Goal: Transaction & Acquisition: Book appointment/travel/reservation

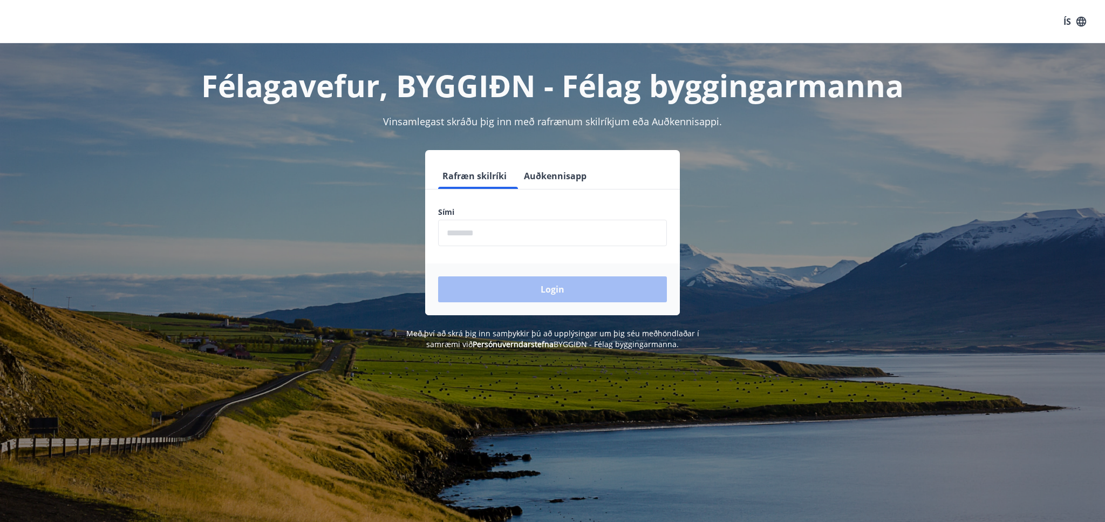
click at [513, 239] on input "phone" at bounding box center [552, 233] width 229 height 26
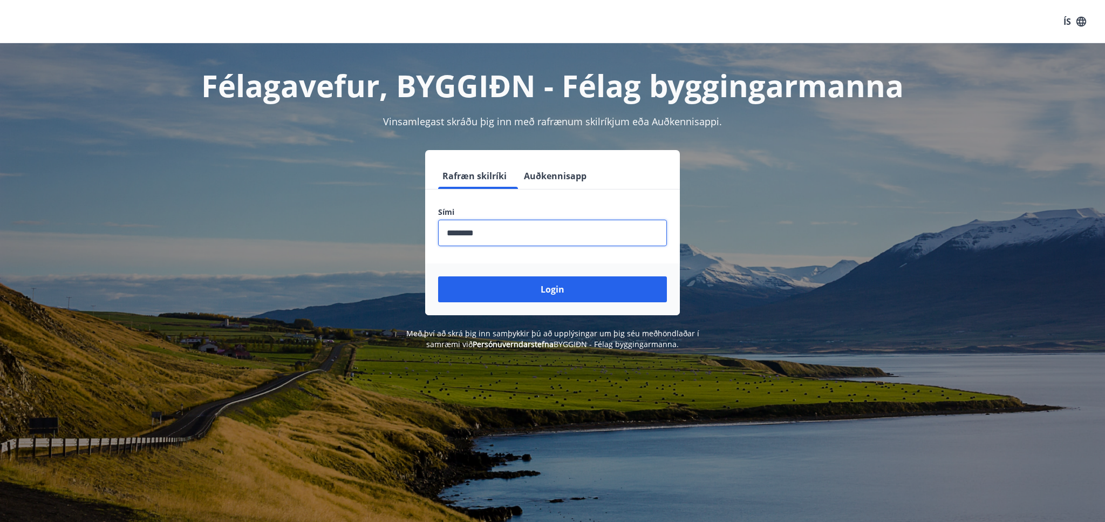
type input "********"
click at [552, 294] on button "Login" at bounding box center [552, 289] width 229 height 26
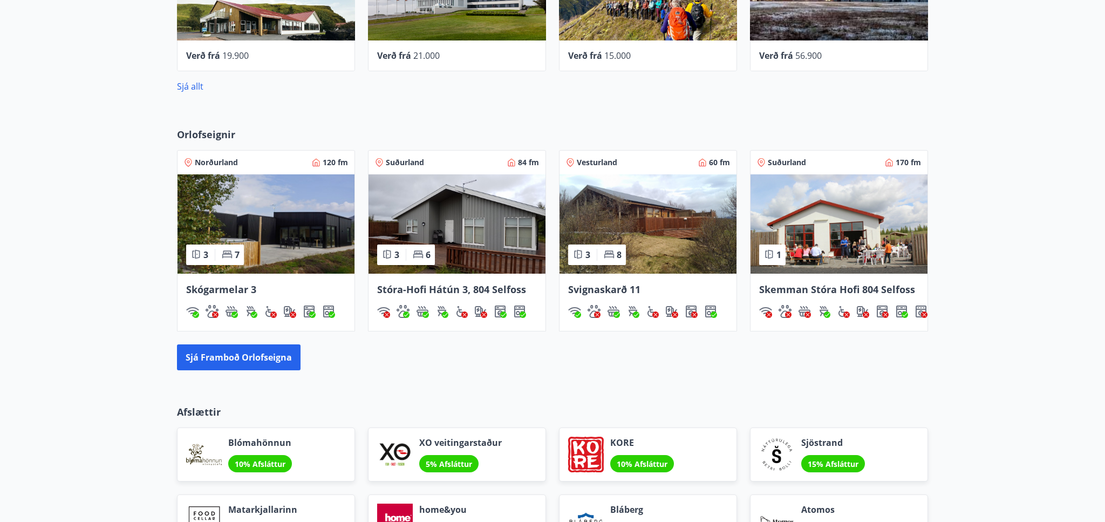
scroll to position [561, 0]
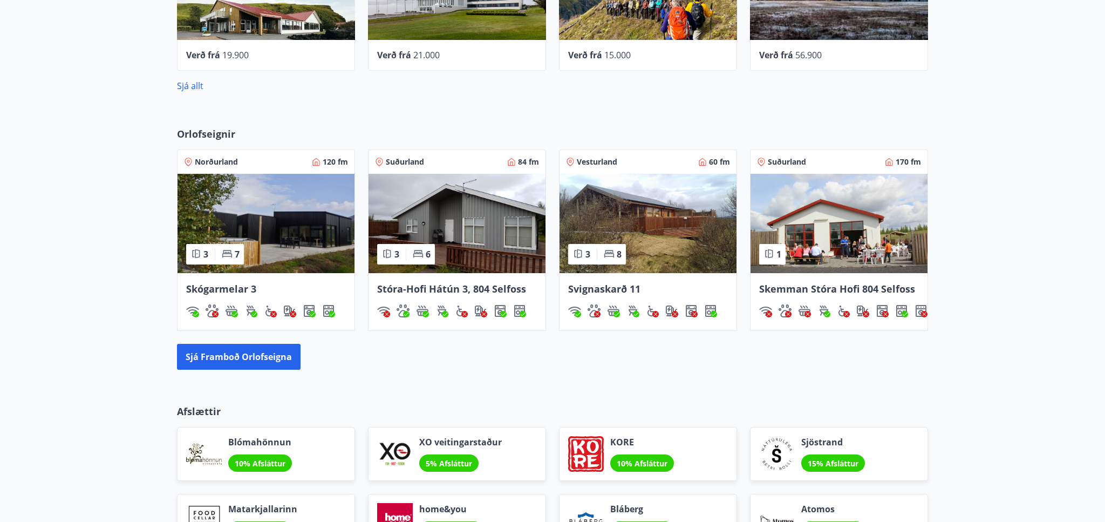
click at [468, 220] on img at bounding box center [457, 223] width 177 height 99
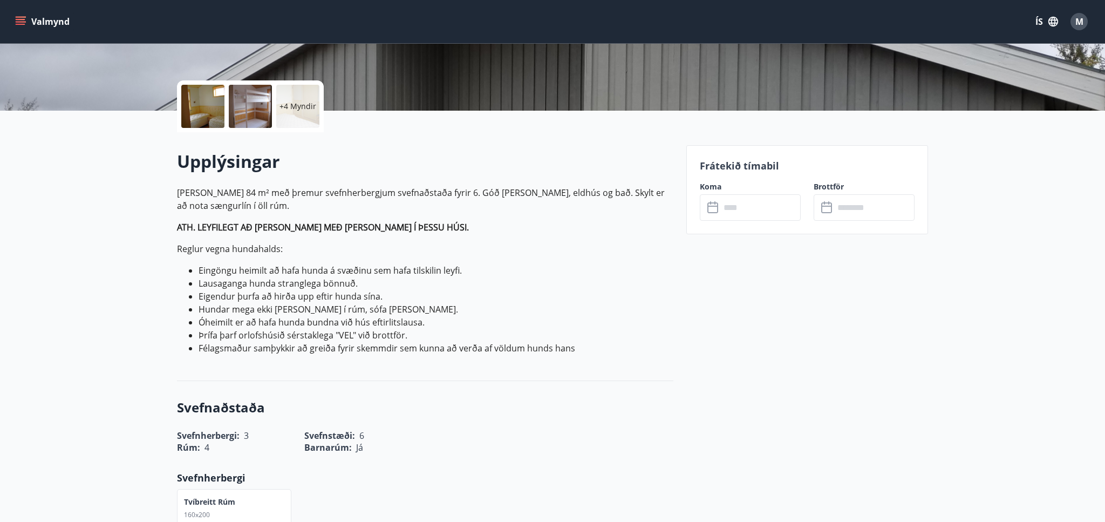
scroll to position [212, 0]
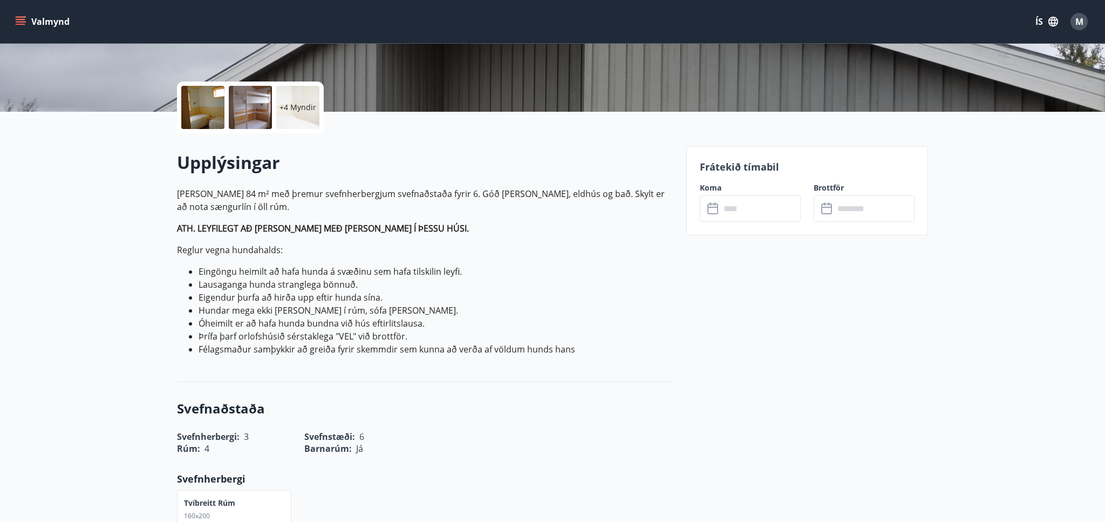
click at [760, 213] on input "text" at bounding box center [760, 208] width 80 height 26
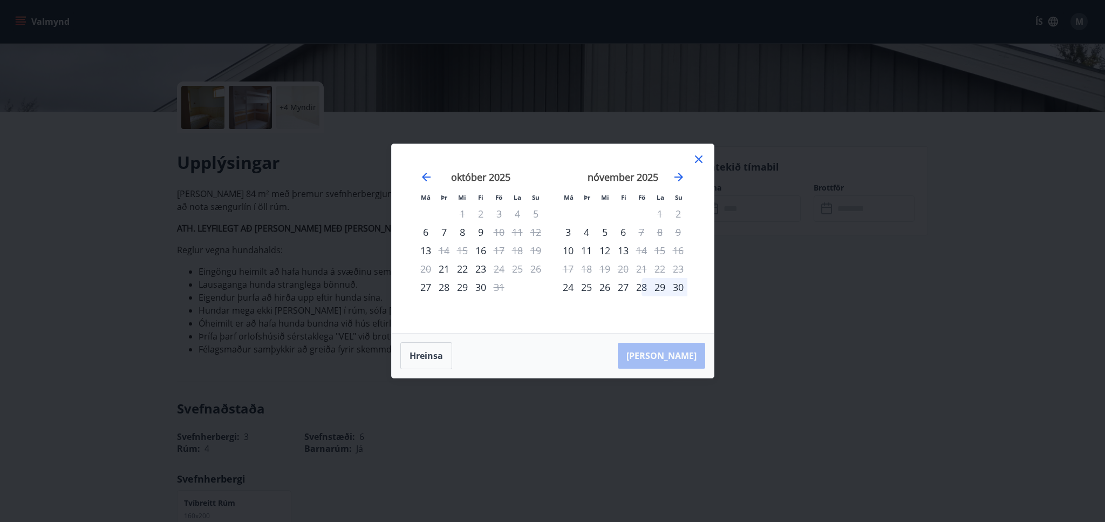
click at [698, 154] on icon at bounding box center [698, 159] width 13 height 13
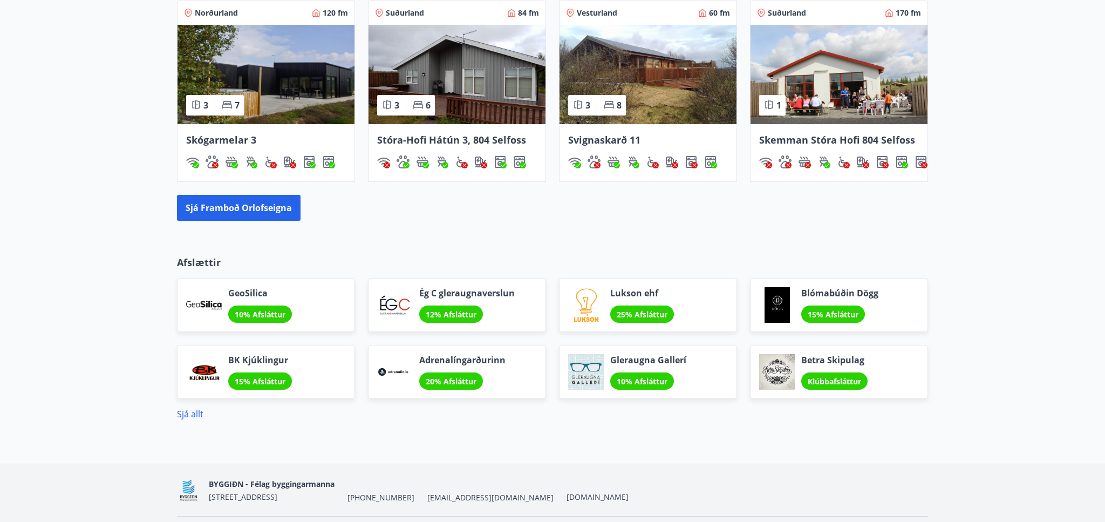
scroll to position [685, 0]
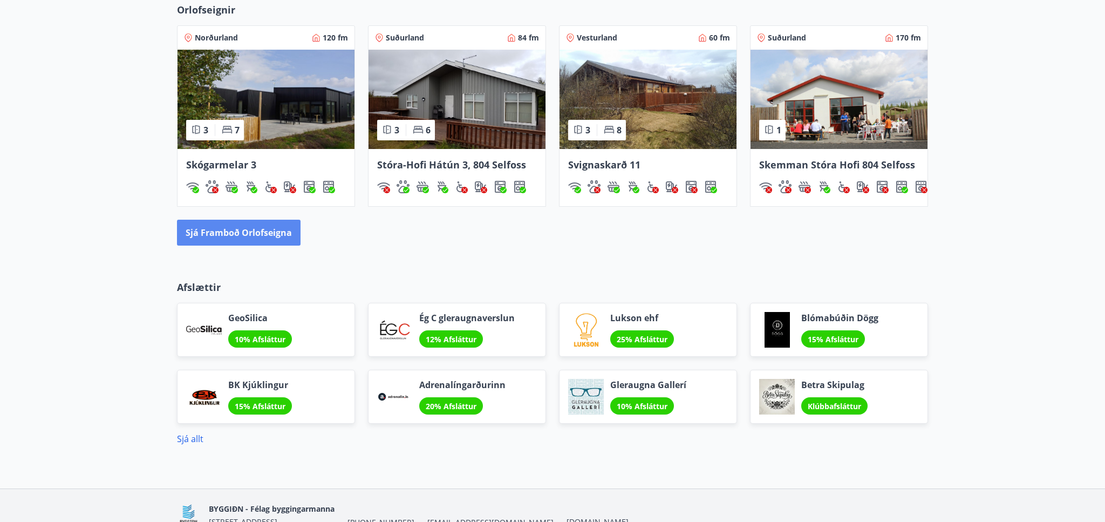
click at [279, 245] on button "Sjá framboð orlofseigna" at bounding box center [239, 233] width 124 height 26
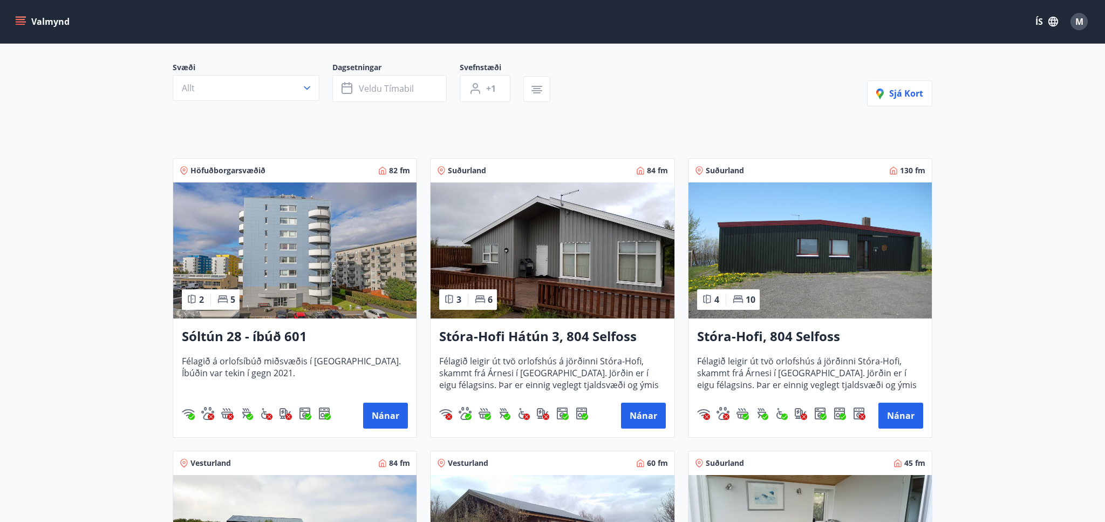
click at [844, 294] on img at bounding box center [809, 250] width 243 height 136
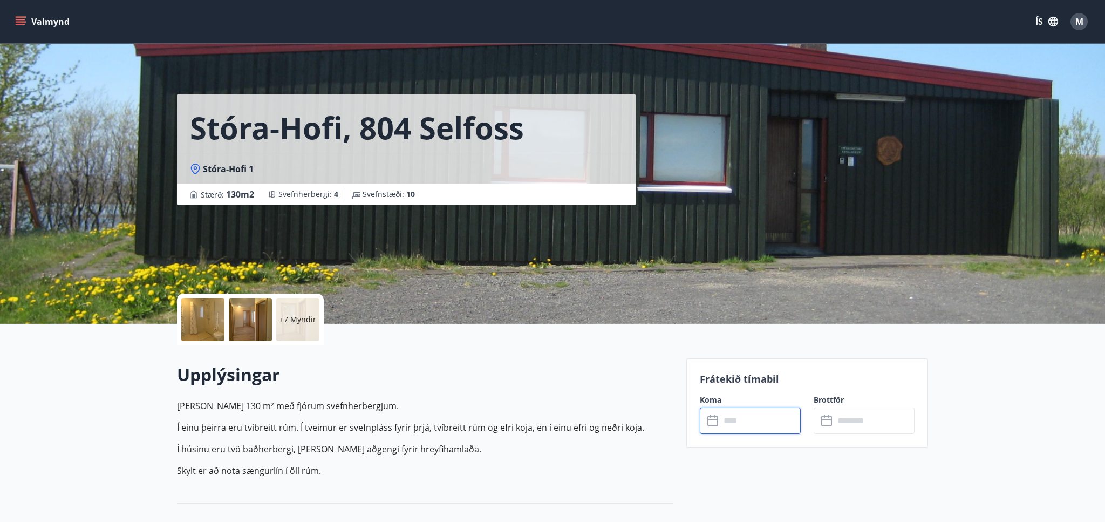
click at [763, 425] on input "text" at bounding box center [760, 420] width 80 height 26
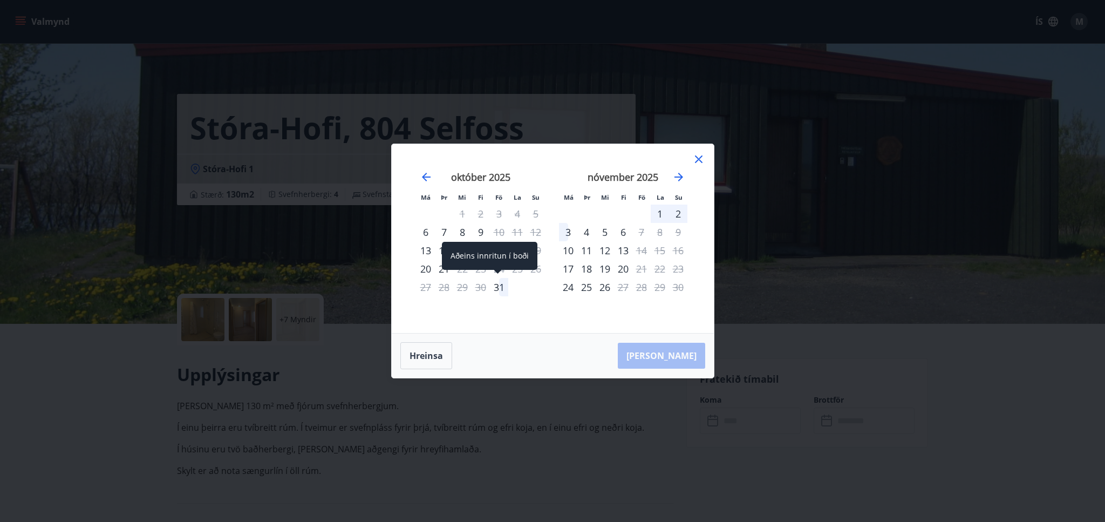
click at [497, 286] on div "31" at bounding box center [499, 287] width 18 height 18
click at [567, 228] on div "3" at bounding box center [568, 232] width 18 height 18
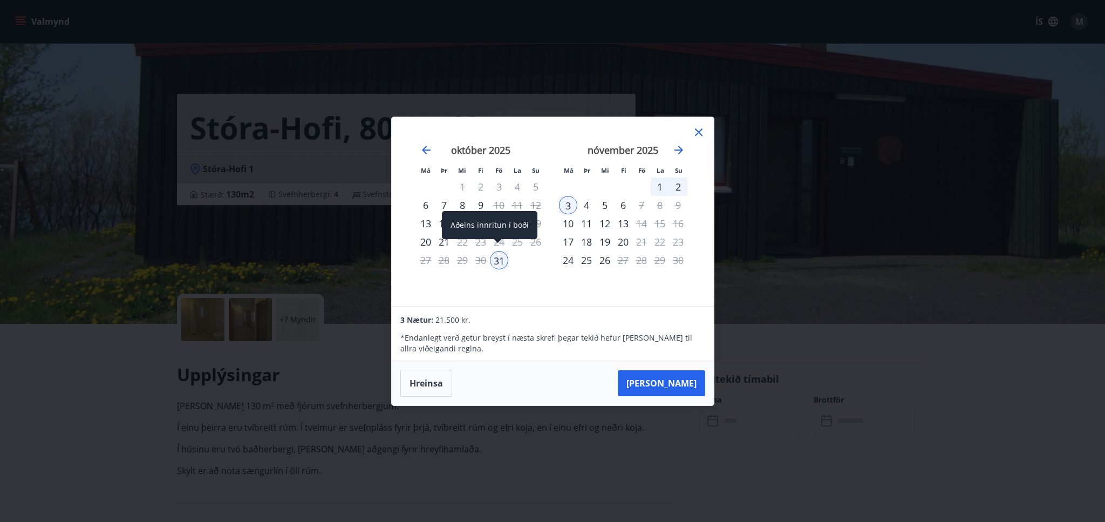
click at [498, 255] on div "31" at bounding box center [499, 260] width 18 height 18
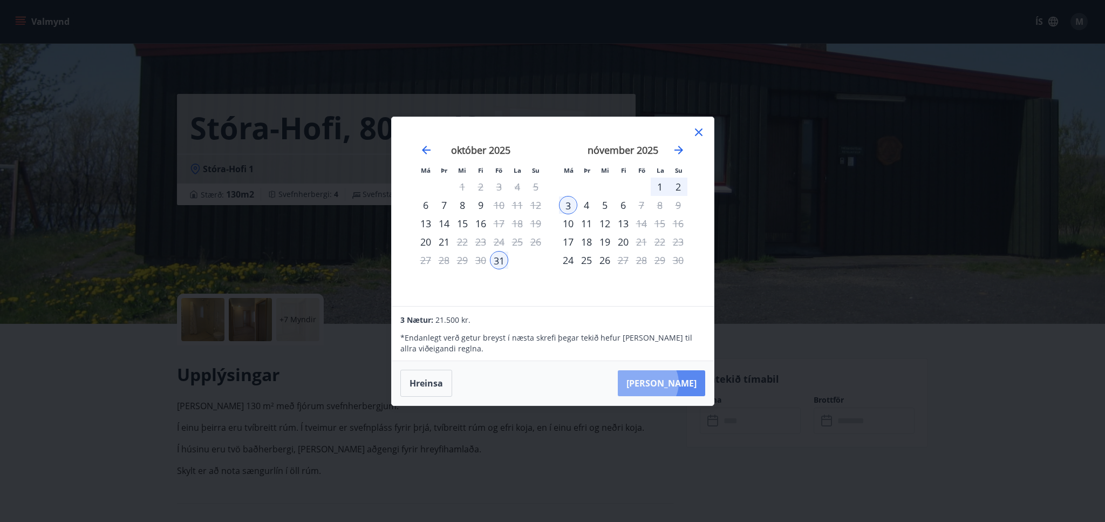
click at [674, 386] on button "[PERSON_NAME]" at bounding box center [661, 383] width 87 height 26
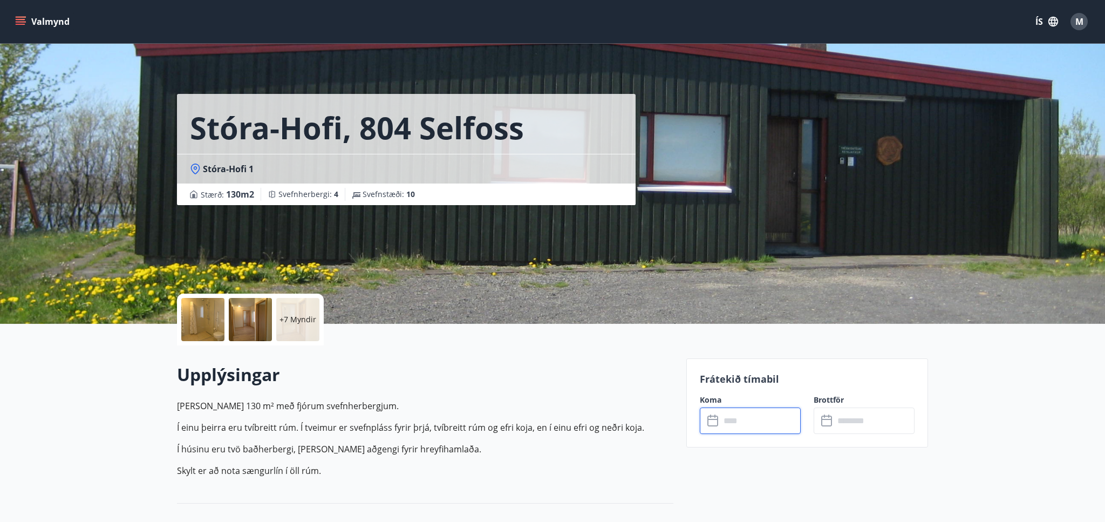
type input "******"
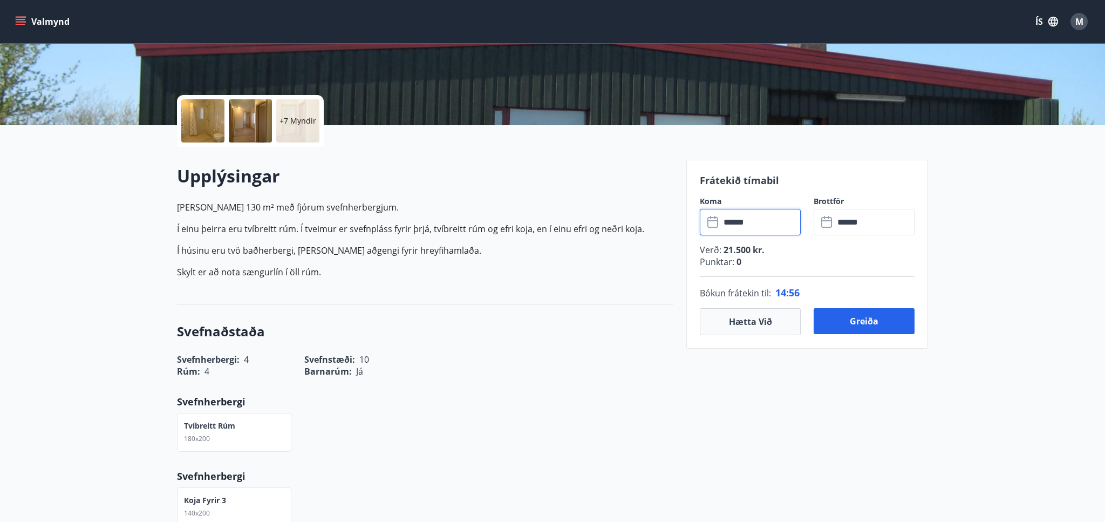
scroll to position [200, 0]
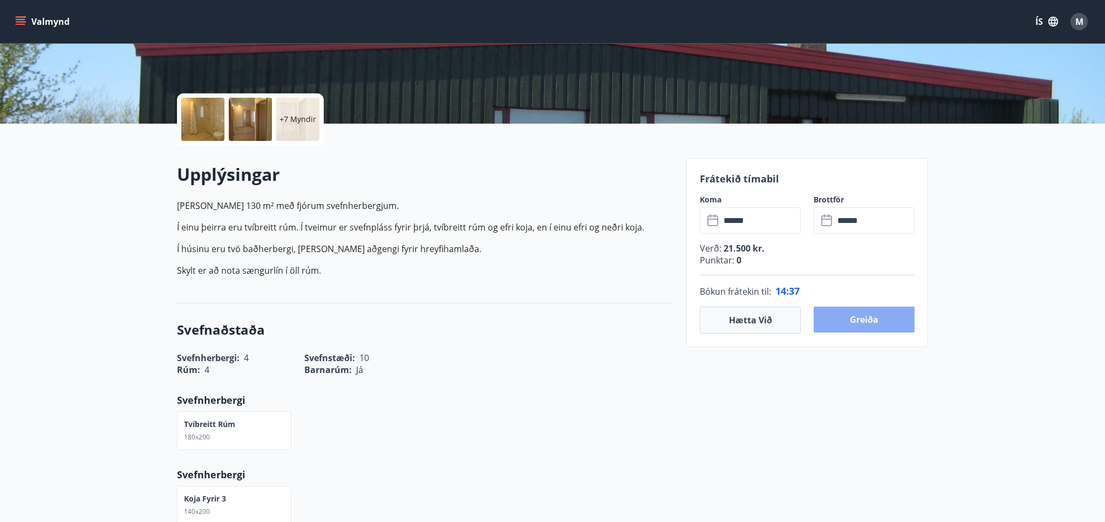
click at [869, 325] on button "Greiða" at bounding box center [864, 319] width 101 height 26
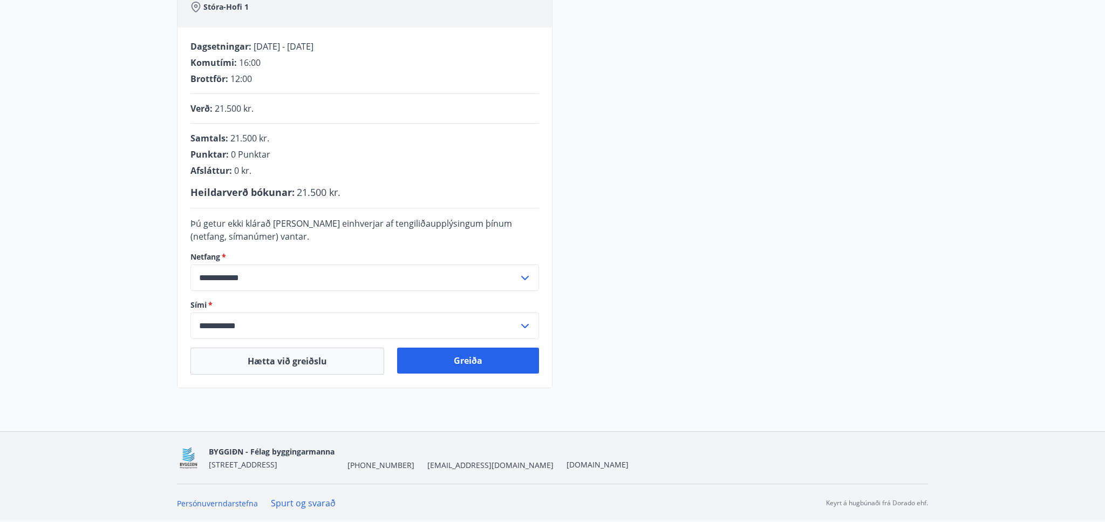
scroll to position [220, 0]
click at [494, 353] on button "Greiða" at bounding box center [468, 360] width 142 height 26
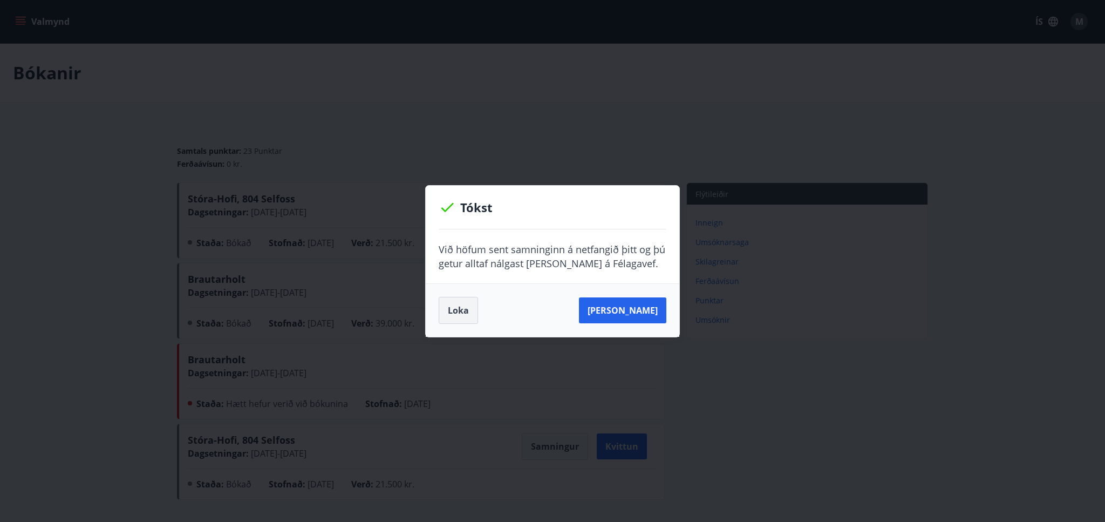
click at [458, 306] on button "Loka" at bounding box center [458, 310] width 39 height 27
